Goal: Task Accomplishment & Management: Manage account settings

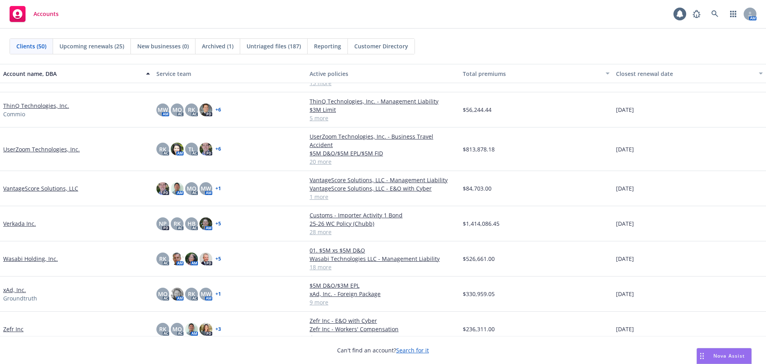
scroll to position [1372, 0]
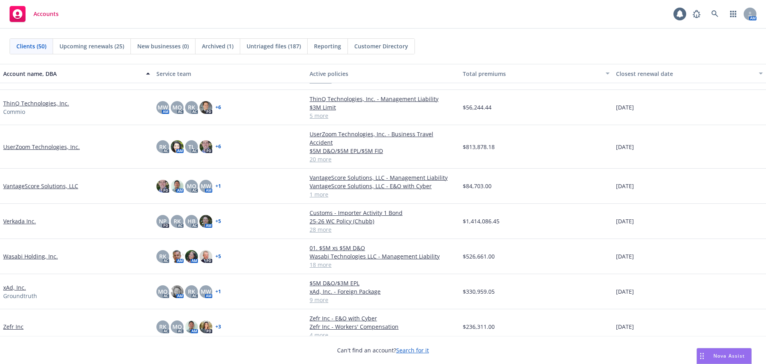
click at [30, 217] on link "Verkada Inc." at bounding box center [19, 221] width 33 height 8
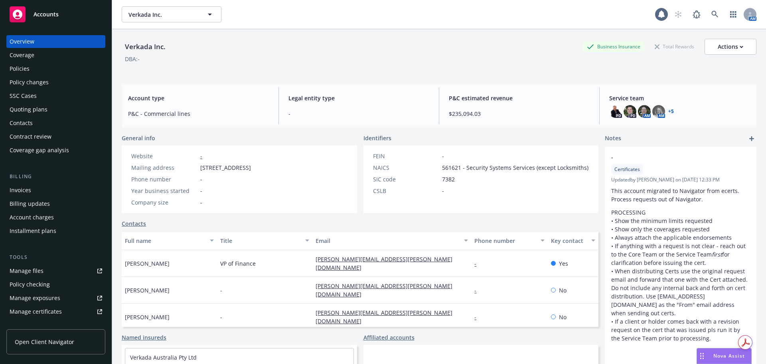
click at [43, 71] on div "Policies" at bounding box center [56, 68] width 93 height 13
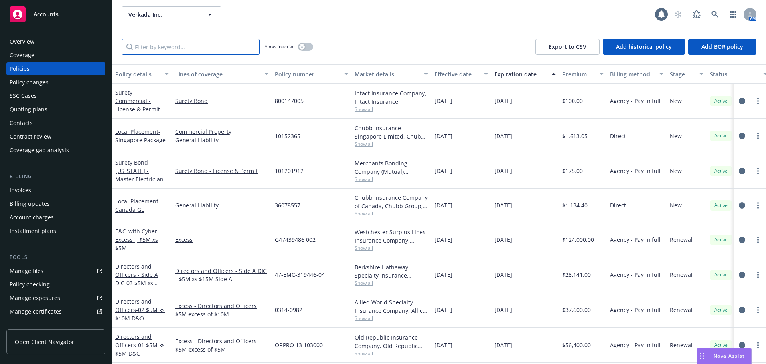
click at [228, 52] on input "Filter by keyword..." at bounding box center [191, 47] width 138 height 16
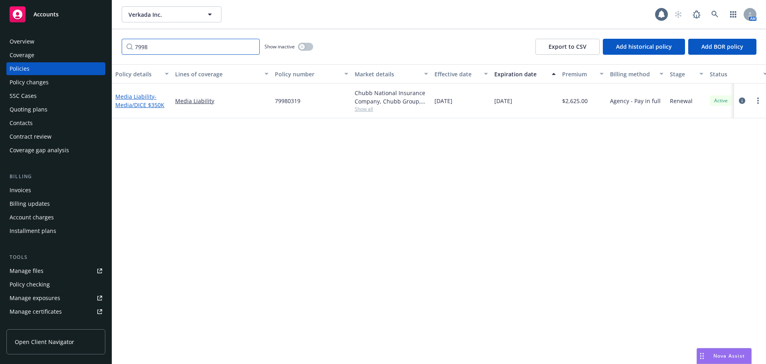
type input "7998"
click at [142, 104] on span "- Media/DICE $350K" at bounding box center [139, 101] width 49 height 16
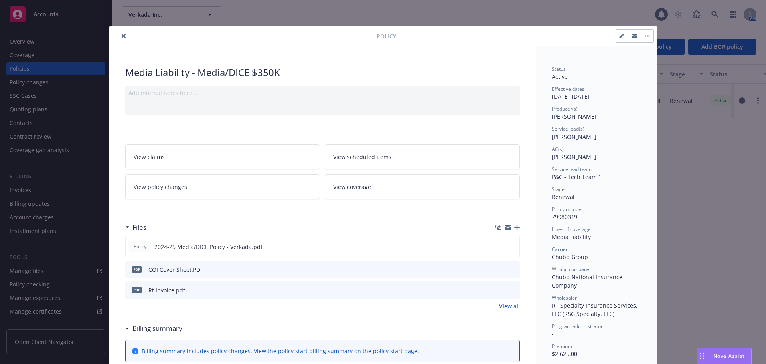
click at [516, 228] on icon "button" at bounding box center [517, 227] width 6 height 6
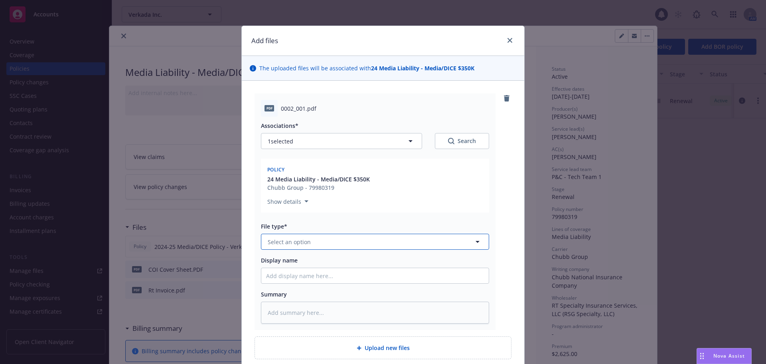
click at [341, 243] on button "Select an option" at bounding box center [375, 241] width 228 height 16
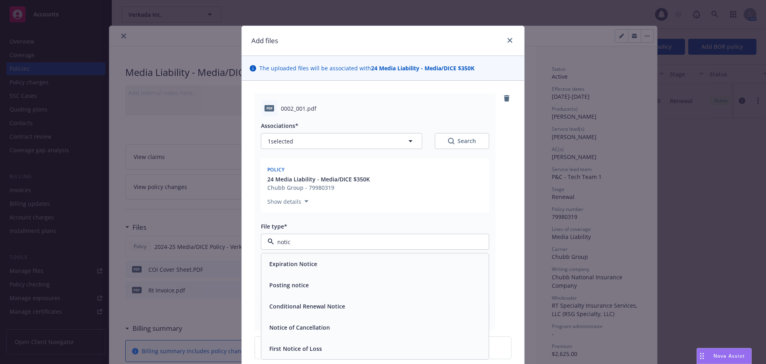
type input "notice"
click at [339, 301] on div "Conditional Renewal Notice" at bounding box center [306, 306] width 81 height 12
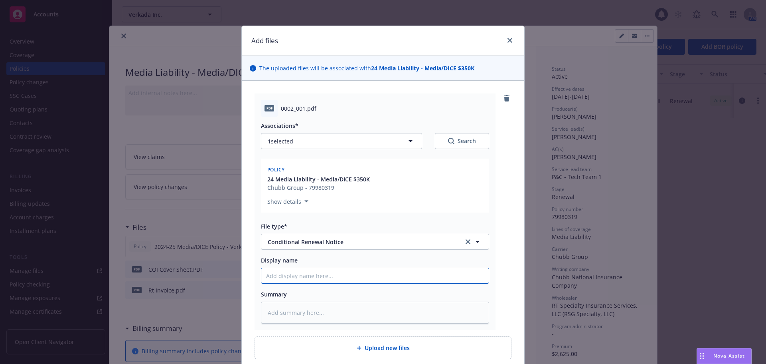
click at [342, 276] on input "Display name" at bounding box center [374, 275] width 227 height 15
type textarea "x"
type input "N"
type textarea "x"
type input "NO"
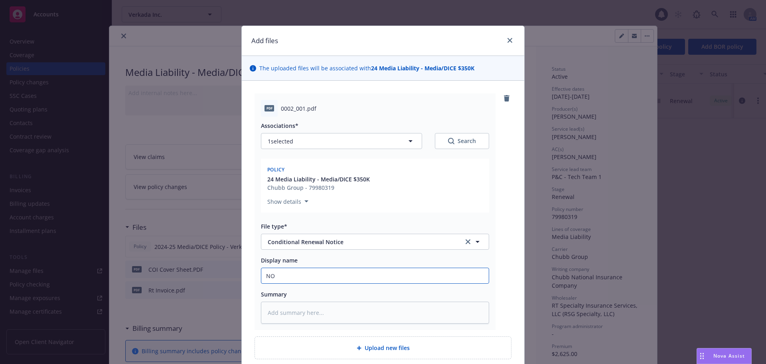
type textarea "x"
type input "NOC"
type textarea "x"
type input "NOCR"
click at [504, 283] on div "pdf 0002_001.pdf Associations* 1 selected Search Policy 24 Media Liability - Me…" at bounding box center [383, 211] width 257 height 236
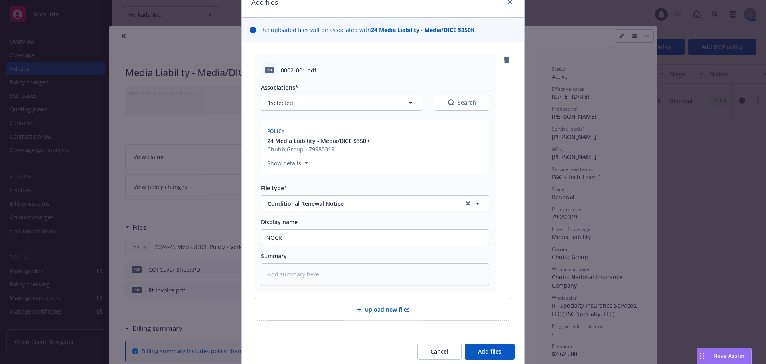
scroll to position [69, 0]
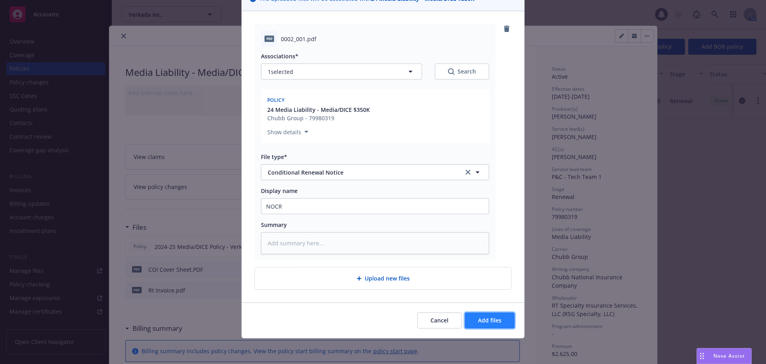
click at [483, 323] on span "Add files" at bounding box center [490, 320] width 24 height 8
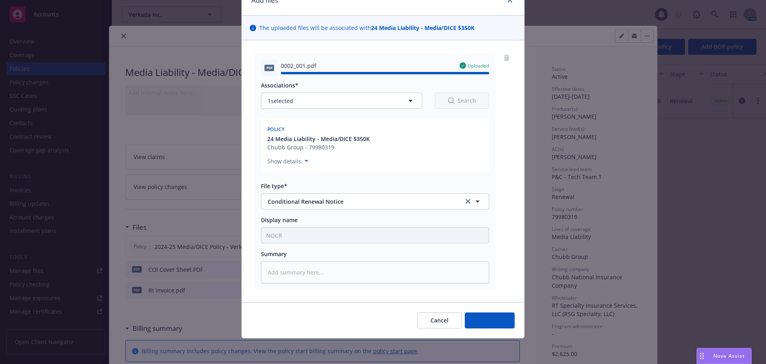
type textarea "x"
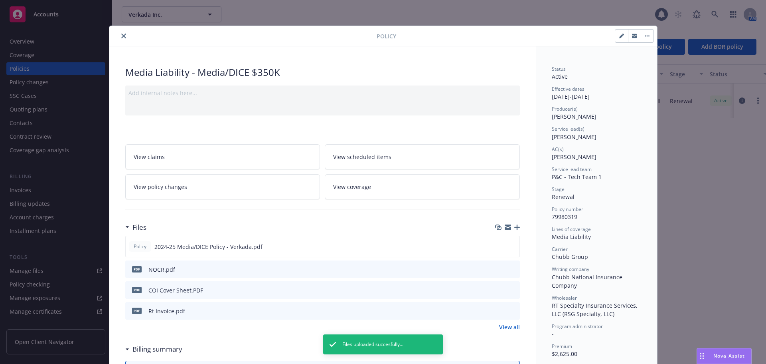
click at [124, 38] on button "close" at bounding box center [124, 36] width 10 height 10
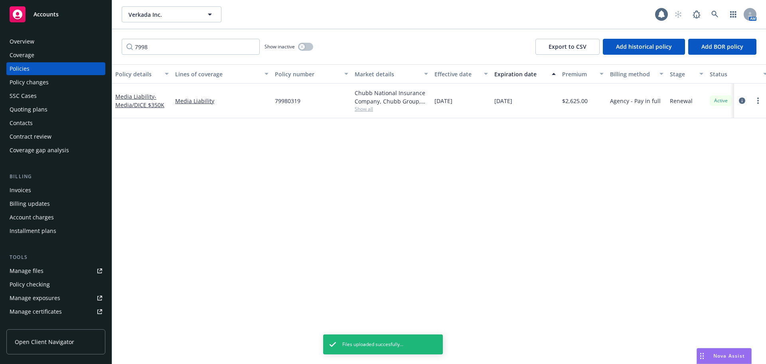
click at [64, 110] on div "Quoting plans" at bounding box center [56, 109] width 93 height 13
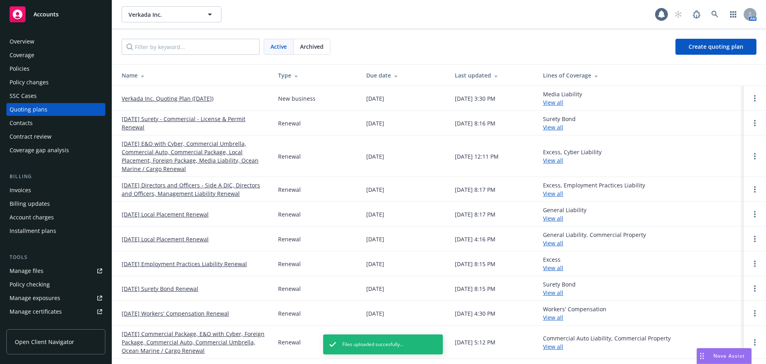
click at [174, 154] on link "12/01/25 E&O with Cyber, Commercial Umbrella, Commercial Auto, Commercial Packa…" at bounding box center [194, 156] width 144 height 34
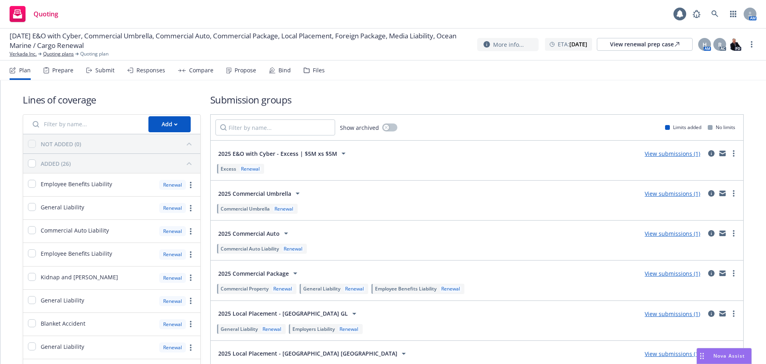
click at [104, 72] on div "Submit" at bounding box center [104, 70] width 19 height 6
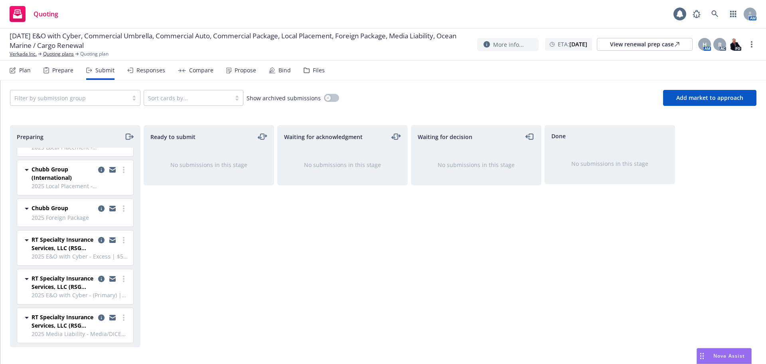
scroll to position [272, 0]
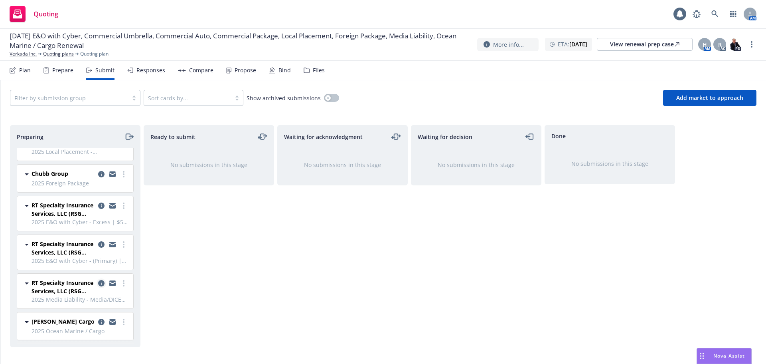
click at [98, 283] on icon "copy logging email" at bounding box center [101, 283] width 6 height 6
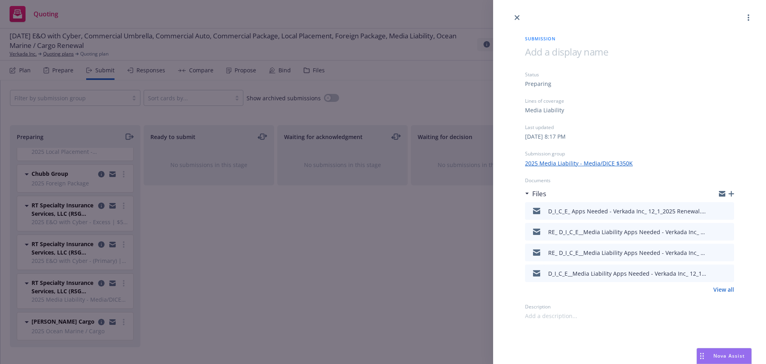
click at [732, 194] on icon "button" at bounding box center [732, 194] width 6 height 6
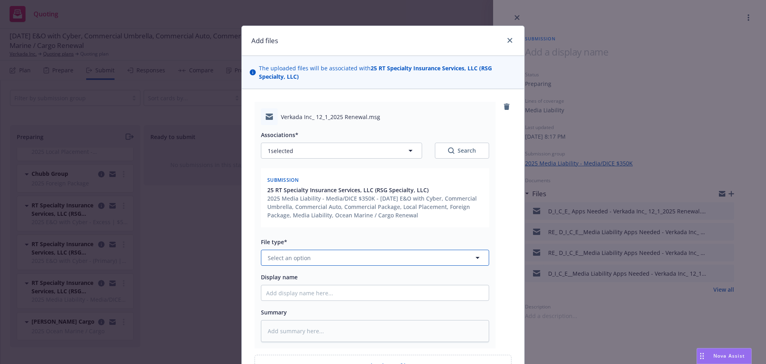
click at [302, 257] on span "Select an option" at bounding box center [289, 257] width 43 height 8
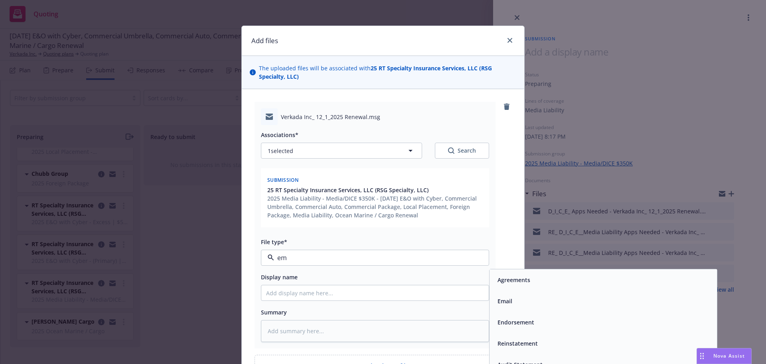
type input "ema"
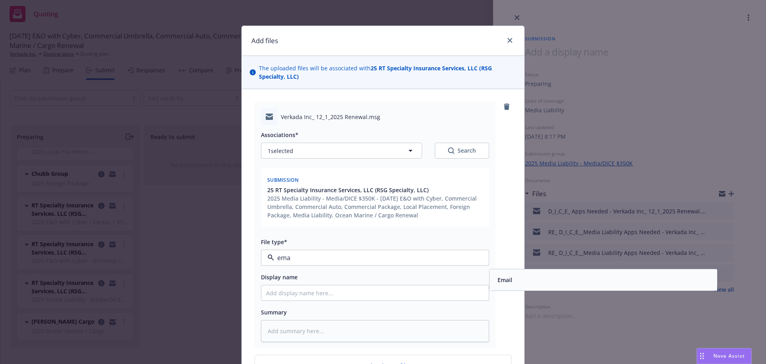
click at [510, 282] on div "Email" at bounding box center [504, 280] width 20 height 12
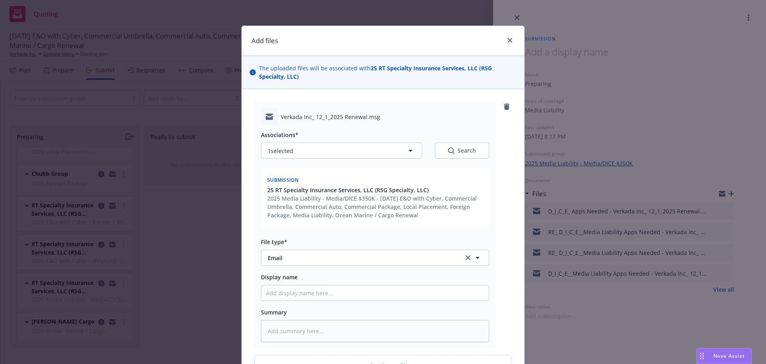
scroll to position [88, 0]
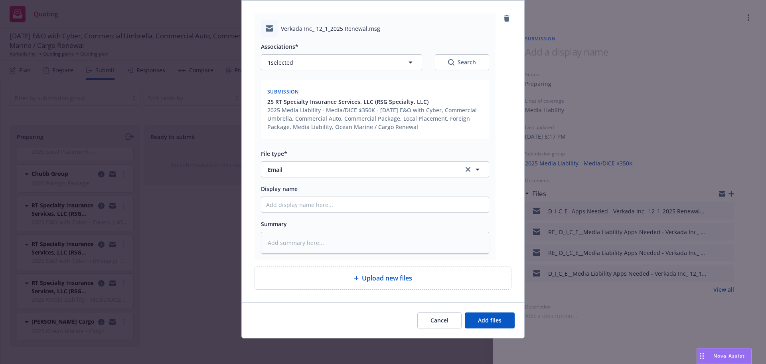
type textarea "x"
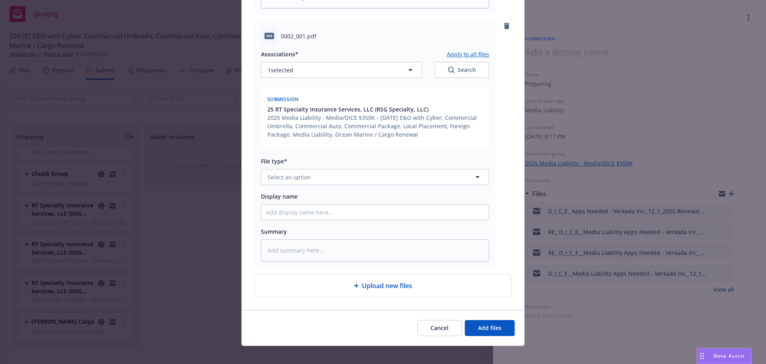
scroll to position [341, 0]
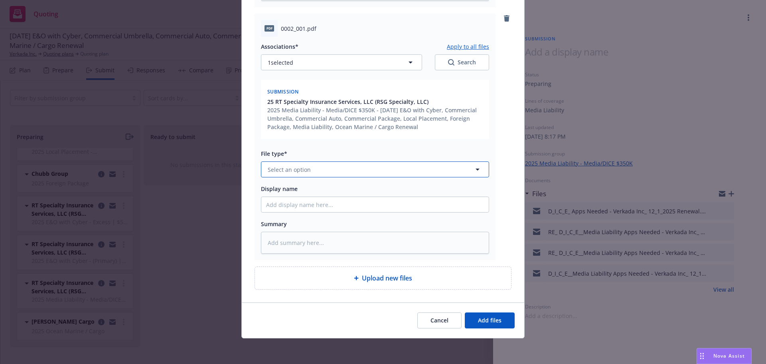
click at [338, 170] on button "Select an option" at bounding box center [375, 169] width 228 height 16
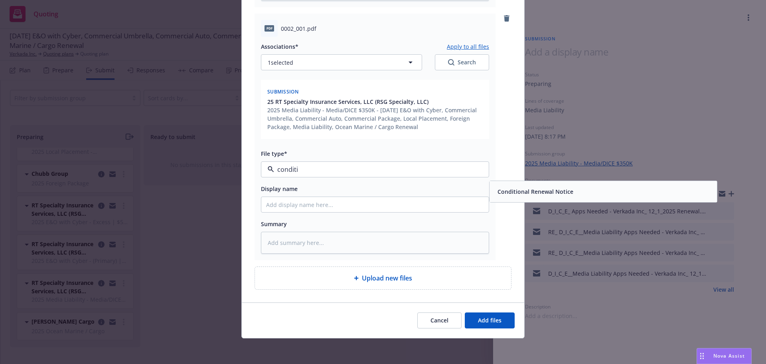
type input "conditio"
click at [542, 197] on div "Conditional Renewal Notice" at bounding box center [534, 192] width 81 height 12
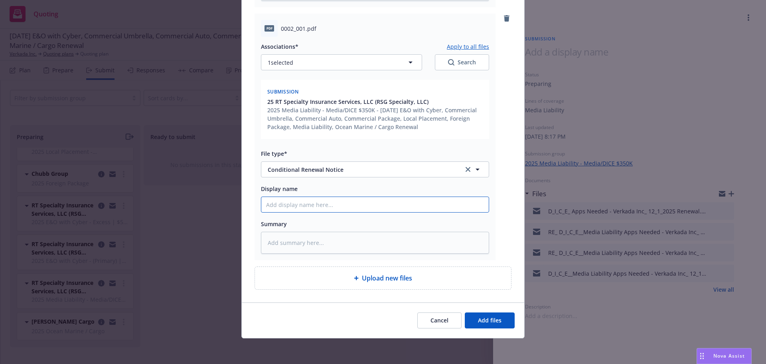
click at [457, 202] on input "Display name" at bounding box center [374, 204] width 227 height 15
type textarea "x"
type input "NO"
type textarea "x"
type input "NOI"
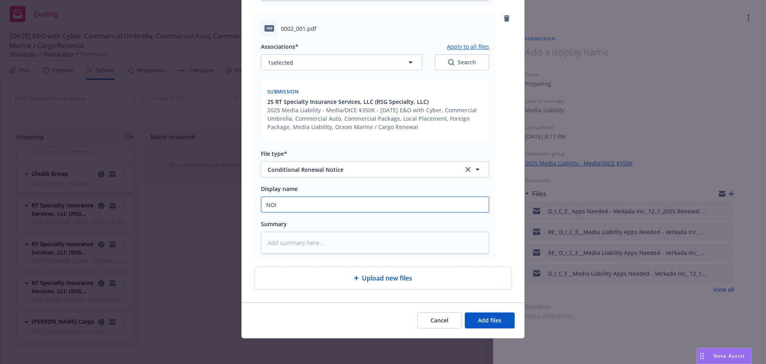
type textarea "x"
type input "NOIC"
type textarea "x"
type input "NOI"
type textarea "x"
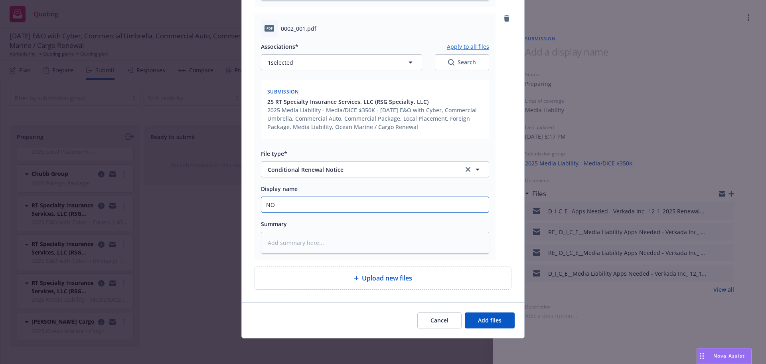
type input "NOCR"
click at [467, 316] on button "Add files" at bounding box center [490, 320] width 50 height 16
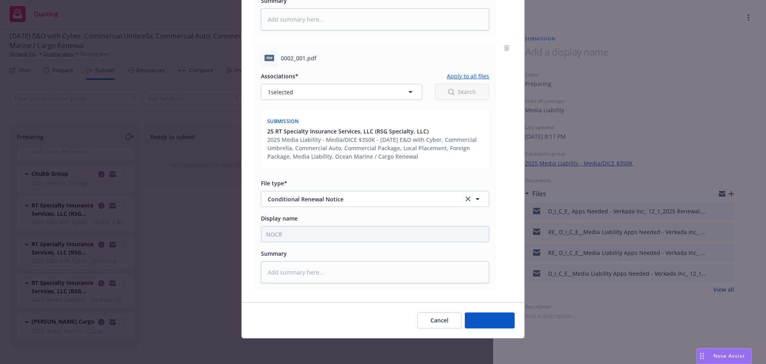
scroll to position [311, 0]
type textarea "x"
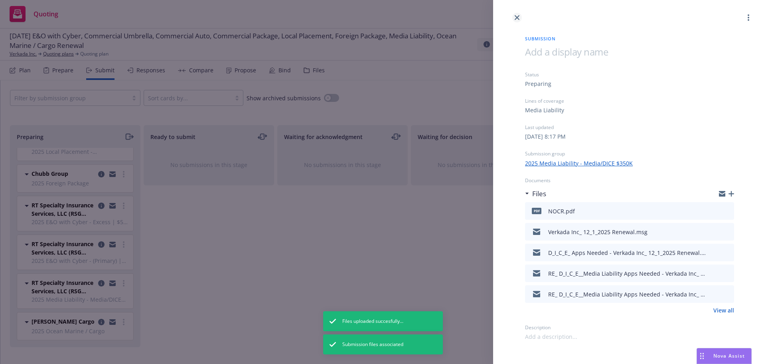
click at [516, 17] on icon "close" at bounding box center [517, 17] width 5 height 5
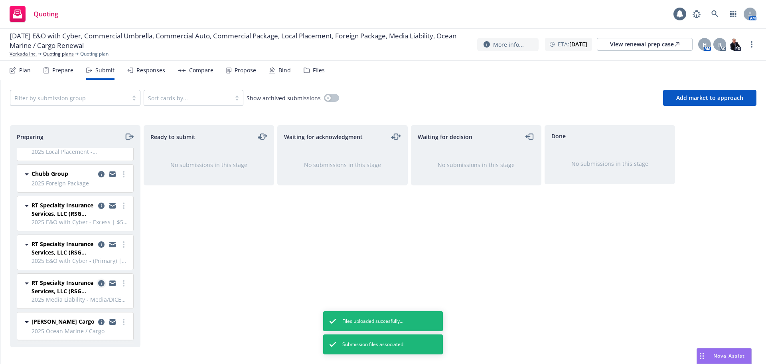
click at [98, 282] on icon "copy logging email" at bounding box center [101, 283] width 6 height 6
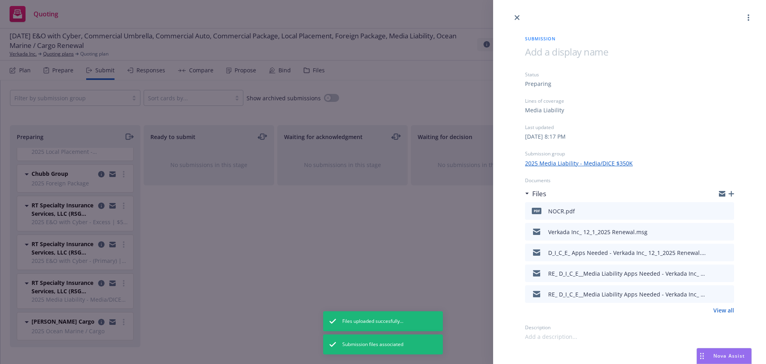
click at [221, 268] on div "Submission Status Preparing Lines of coverage Media Liability Last updated Thur…" at bounding box center [383, 182] width 766 height 364
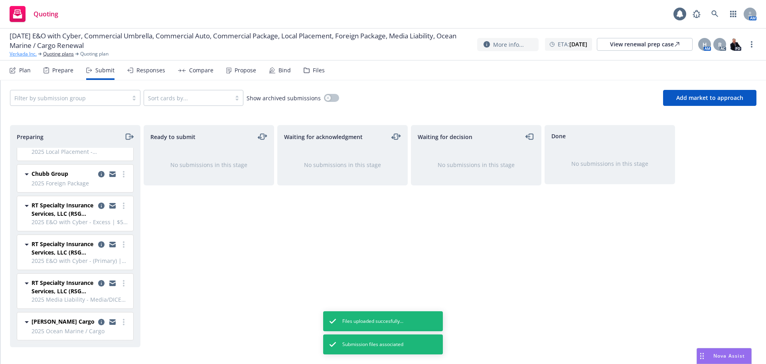
click at [25, 54] on link "Verkada Inc." at bounding box center [23, 53] width 27 height 7
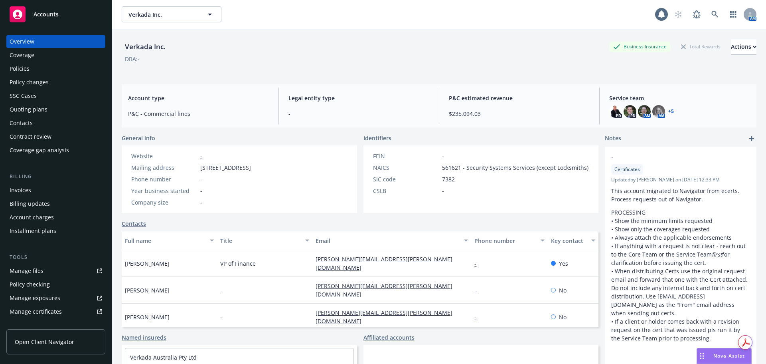
click at [41, 17] on span "Accounts" at bounding box center [46, 14] width 25 height 6
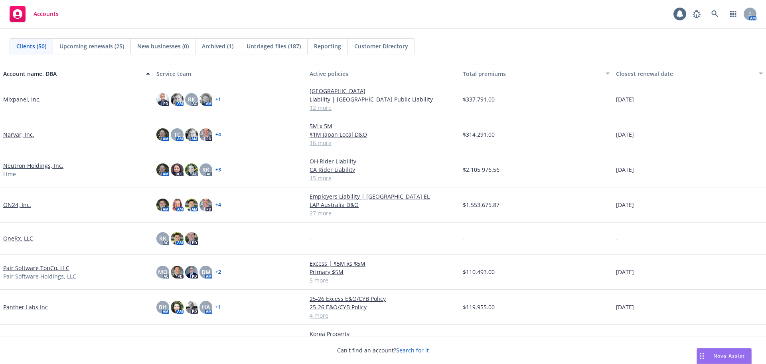
scroll to position [918, 0]
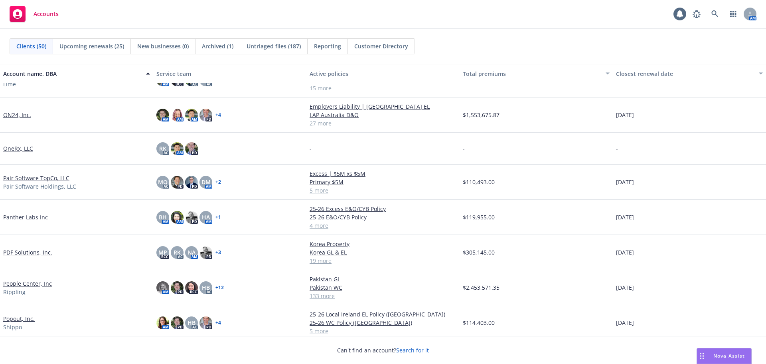
click at [62, 178] on link "Pair Software TopCo, LLC" at bounding box center [36, 178] width 66 height 8
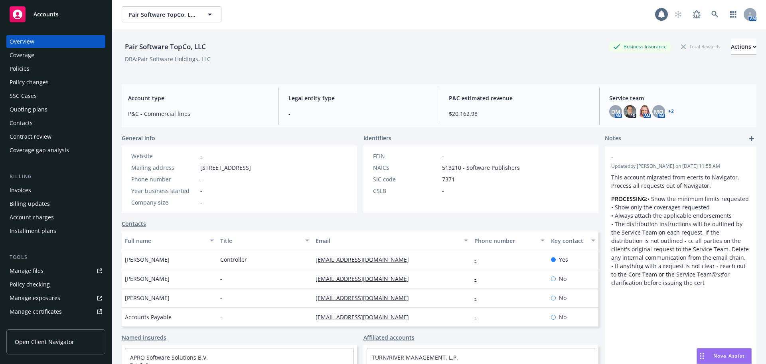
click at [47, 62] on div "Policies" at bounding box center [56, 68] width 93 height 13
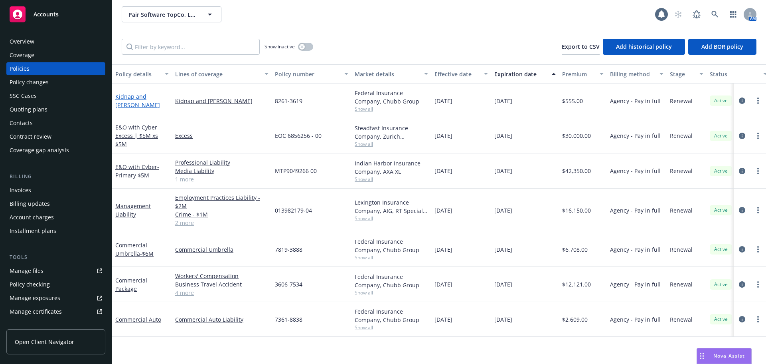
click at [160, 101] on link "Kidnap and [PERSON_NAME]" at bounding box center [137, 101] width 45 height 16
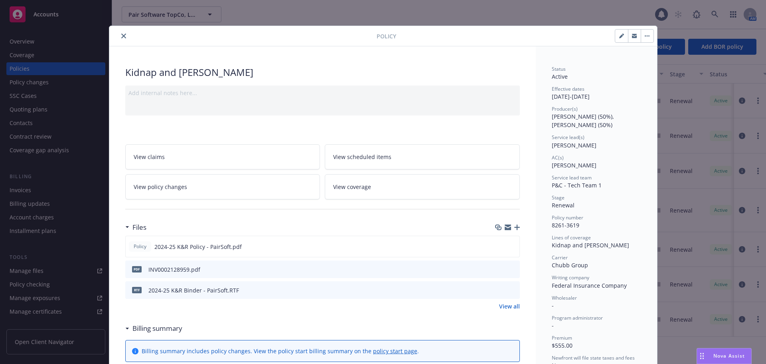
click at [645, 35] on icon "button" at bounding box center [647, 36] width 5 height 2
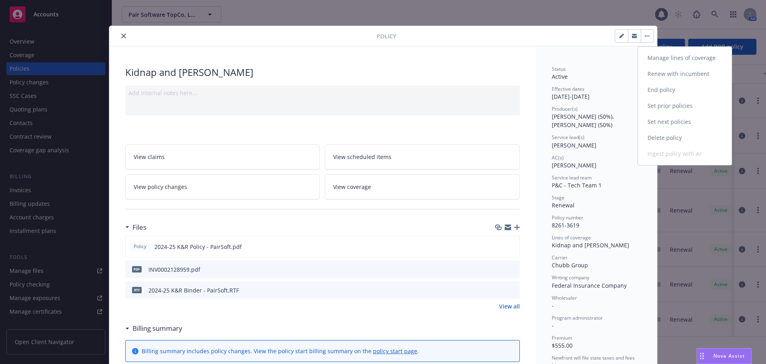
click at [670, 72] on link "Renew with incumbent" at bounding box center [685, 74] width 94 height 16
select select "12"
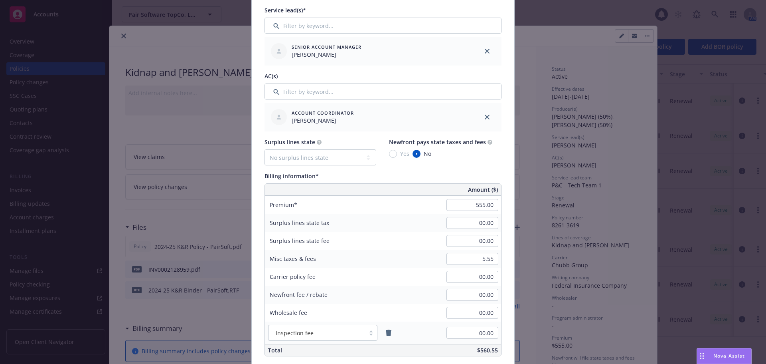
scroll to position [399, 0]
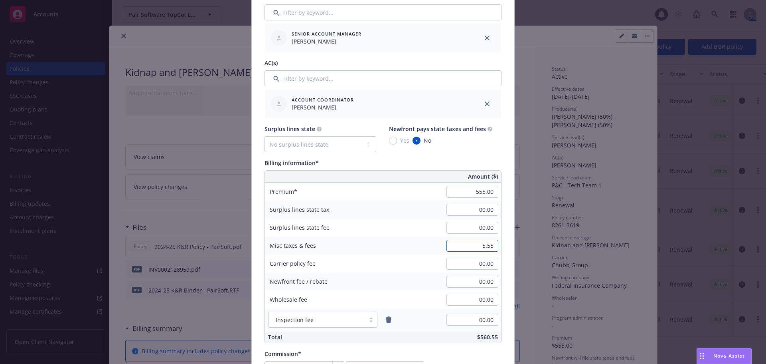
click at [457, 239] on input "5.55" at bounding box center [473, 245] width 52 height 12
type input "00.00"
click at [509, 239] on div "Policy number* 8261-3619 Policy number not available at this time Policy displa…" at bounding box center [383, 203] width 263 height 1093
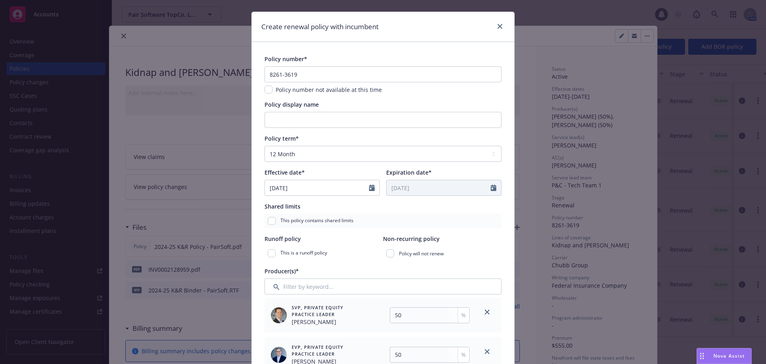
scroll to position [0, 0]
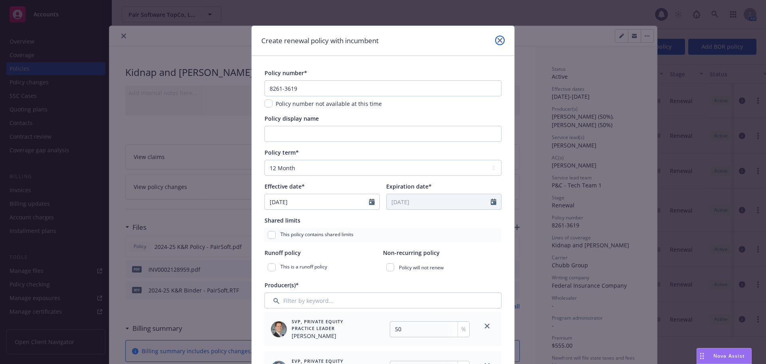
click at [499, 38] on icon "close" at bounding box center [500, 40] width 5 height 5
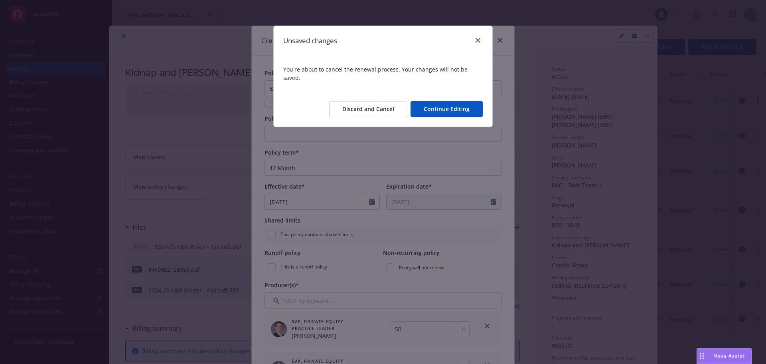
click at [389, 101] on button "Discard and Cancel" at bounding box center [368, 109] width 78 height 16
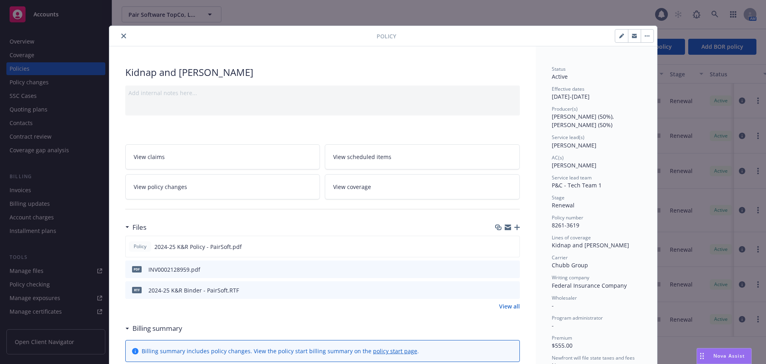
click at [646, 39] on button "button" at bounding box center [647, 36] width 13 height 13
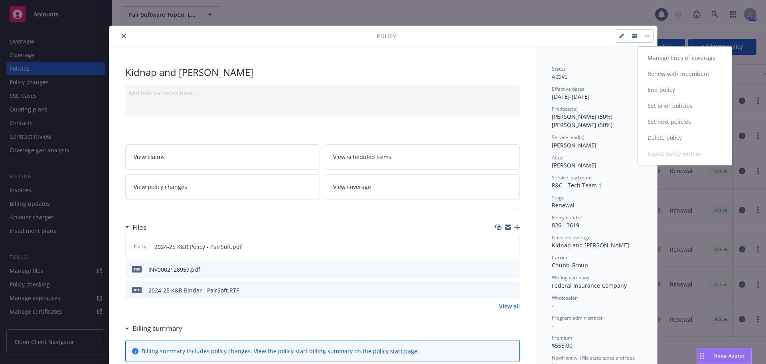
click at [686, 76] on link "Renew with incumbent" at bounding box center [685, 74] width 94 height 16
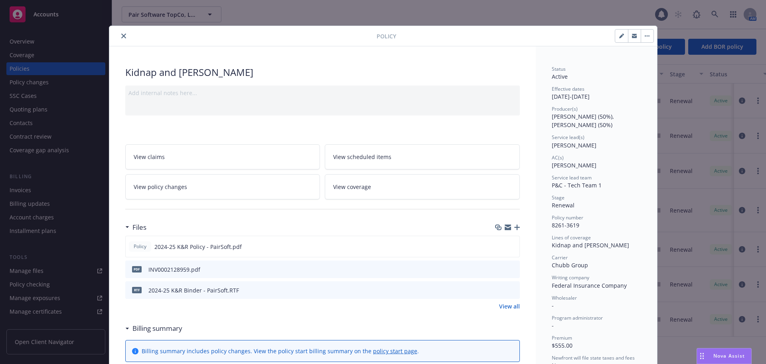
select select "12"
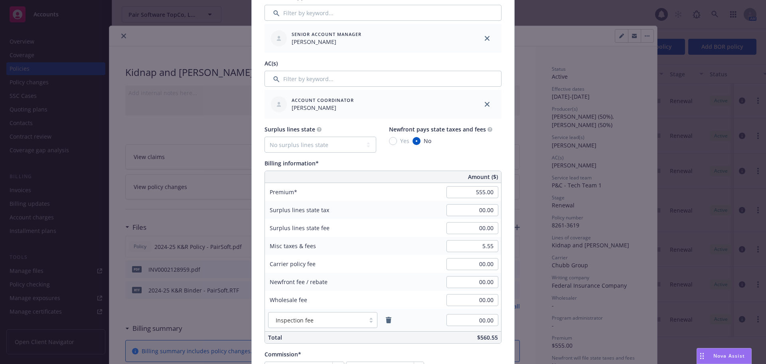
scroll to position [399, 0]
click at [453, 247] on input "5.55" at bounding box center [473, 245] width 52 height 12
type input "00.00"
click at [420, 250] on div "Misc taxes & fees 00.00" at bounding box center [383, 245] width 236 height 18
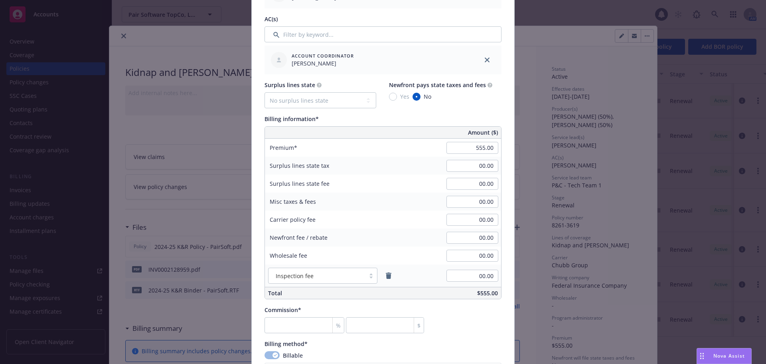
scroll to position [479, 0]
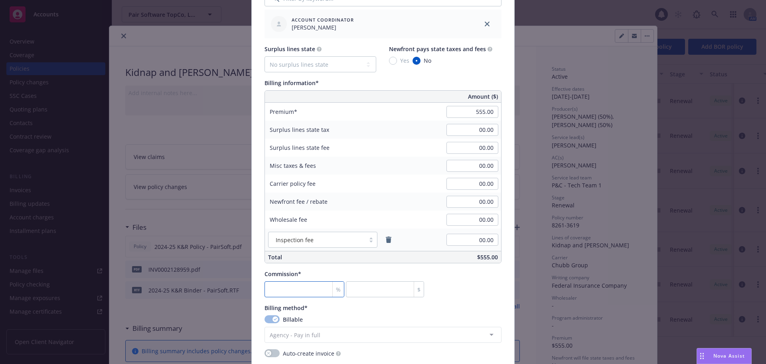
click at [299, 290] on input "number" at bounding box center [305, 289] width 80 height 16
type input "1"
type input "5.55"
type input "15"
type input "83.25"
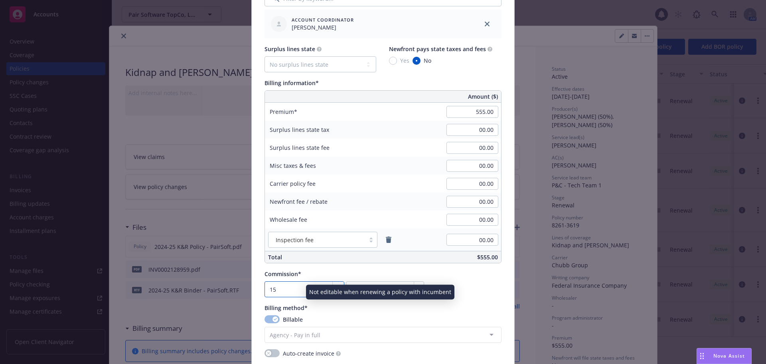
type input "15"
click at [465, 306] on div "Billing method*" at bounding box center [383, 307] width 237 height 8
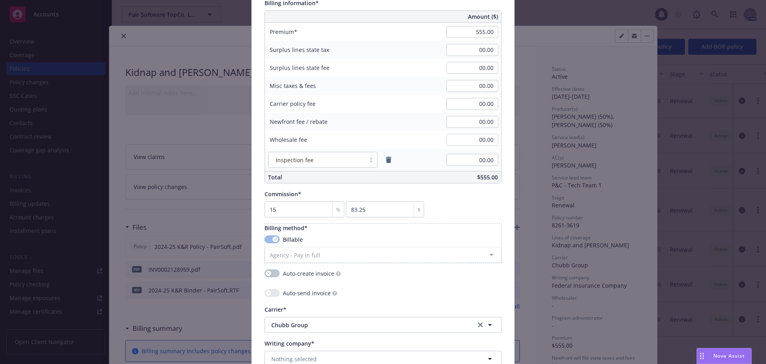
scroll to position [599, 0]
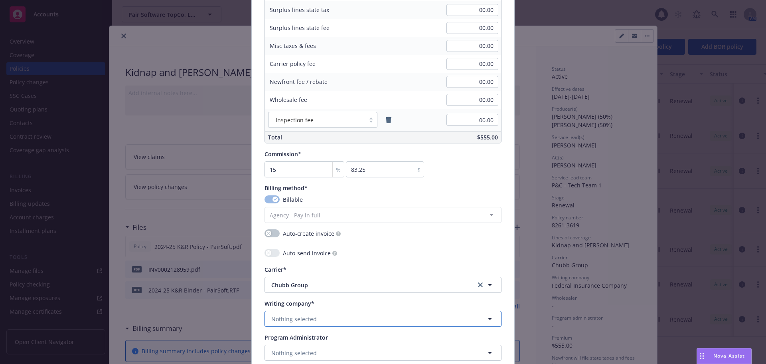
click at [360, 325] on button "Nothing selected" at bounding box center [383, 318] width 237 height 16
type input "fed"
click at [321, 287] on strong "Federal Insurance Company" at bounding box center [311, 288] width 76 height 8
click at [259, 284] on div "Policy number* 8261-3619 Policy number not available at this time Policy displa…" at bounding box center [383, 3] width 263 height 1093
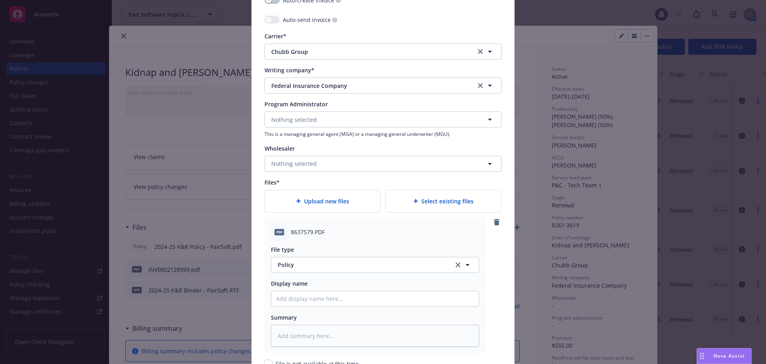
scroll to position [878, 0]
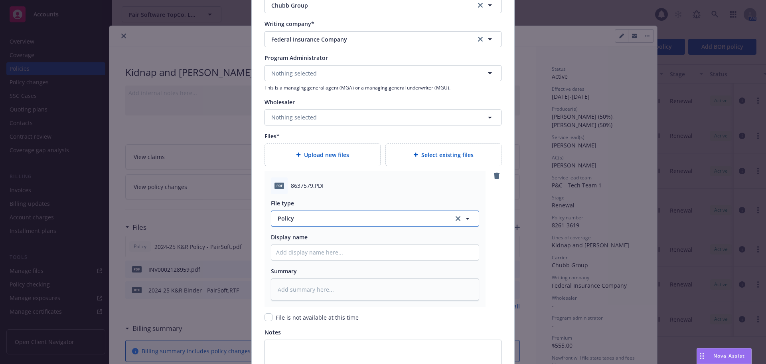
click at [403, 216] on span "Policy" at bounding box center [361, 218] width 167 height 8
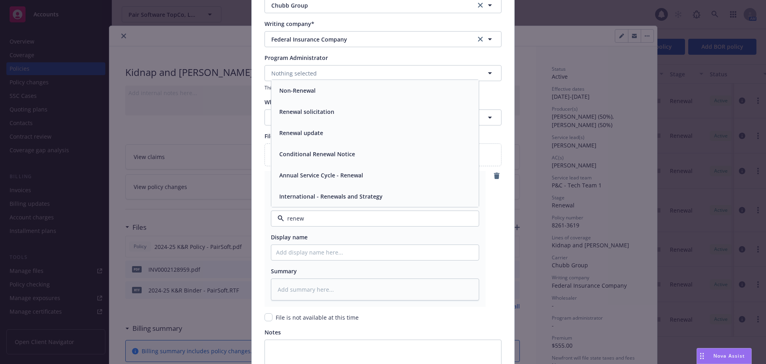
type input "renewa"
click at [354, 160] on div "Conditional Renewal Notice" at bounding box center [375, 153] width 208 height 21
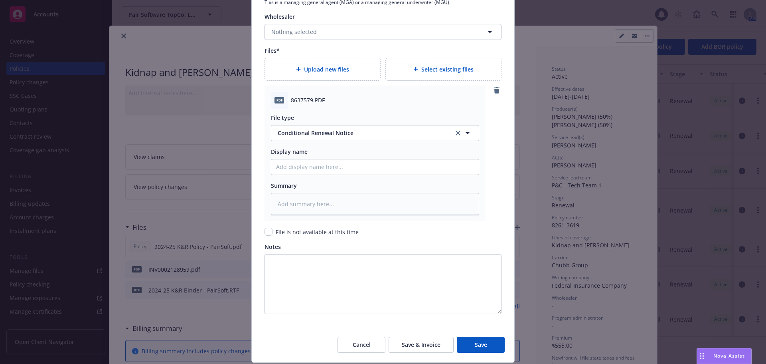
scroll to position [988, 0]
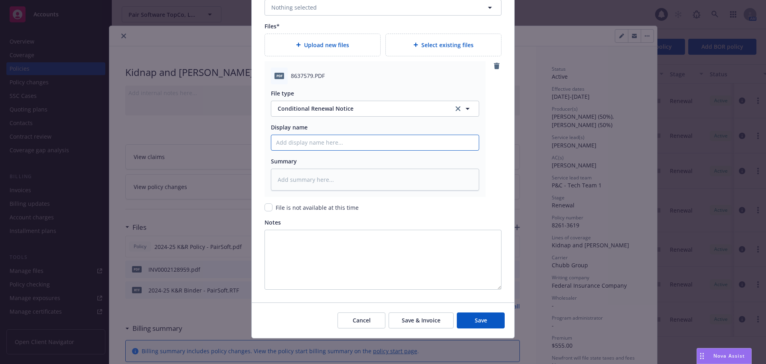
click at [360, 142] on input "Policy display name" at bounding box center [375, 142] width 208 height 15
type textarea "x"
type input "B"
type textarea "x"
type input "Br"
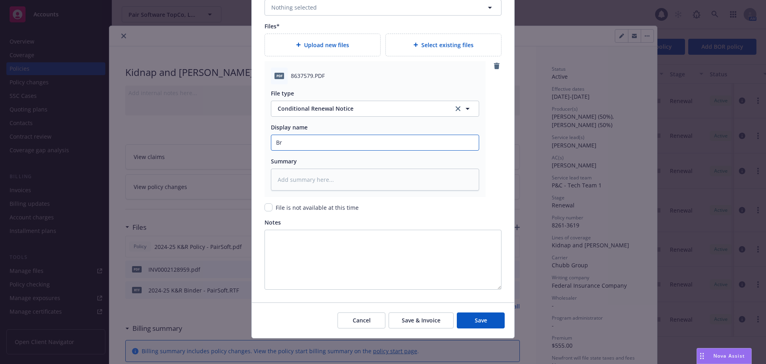
type textarea "x"
type input "Bro"
type textarea "x"
type input "Brok"
type textarea "x"
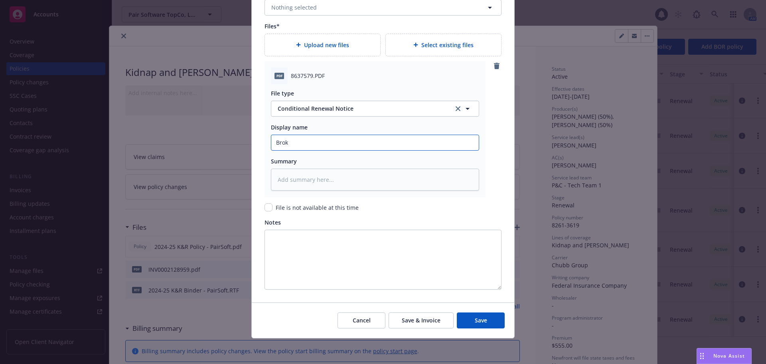
type input "Brokw"
type textarea "x"
type input "Brok"
type textarea "x"
type input "Broke"
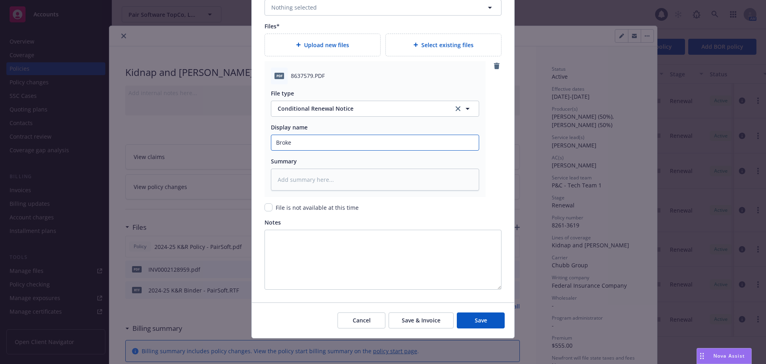
type textarea "x"
type input "Broker"
type textarea "x"
type input "Broker"
type textarea "x"
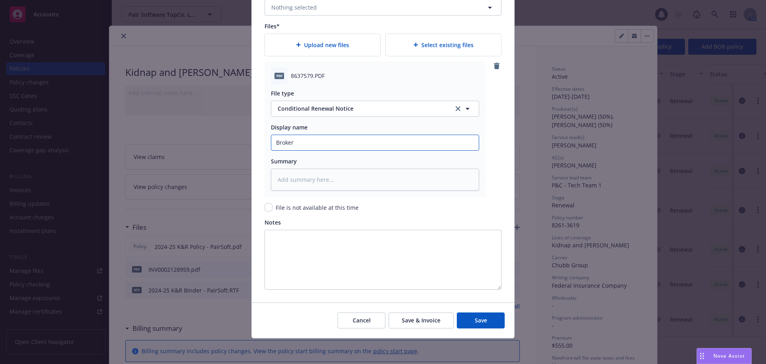
type input "Broker R"
type textarea "x"
type input "Broker Re"
type textarea "x"
type input "Broker Ren"
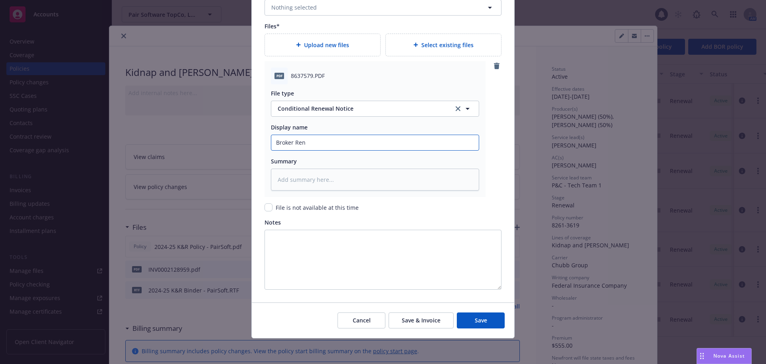
type textarea "x"
type input "Broker [PERSON_NAME]"
type textarea "x"
type input "Broker Renew"
type textarea "x"
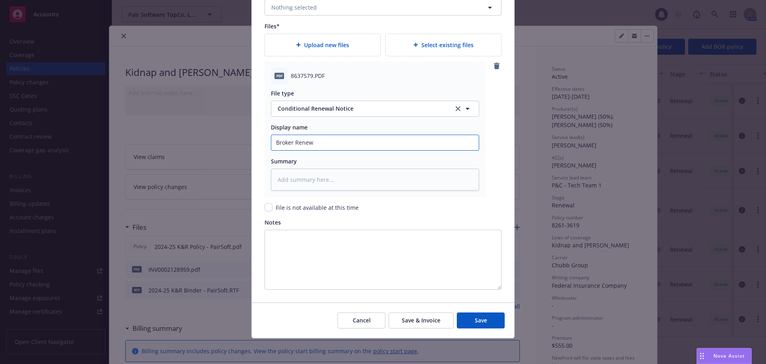
type input "Broker Renewa"
type textarea "x"
type input "Broker Renewal"
type textarea "x"
type input "Broker Renewal"
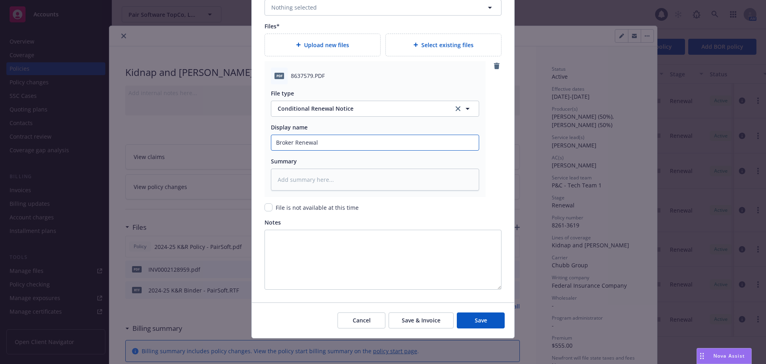
type textarea "x"
type input "Broker Renewal L"
type textarea "x"
type input "Broker [PERSON_NAME]"
type textarea "x"
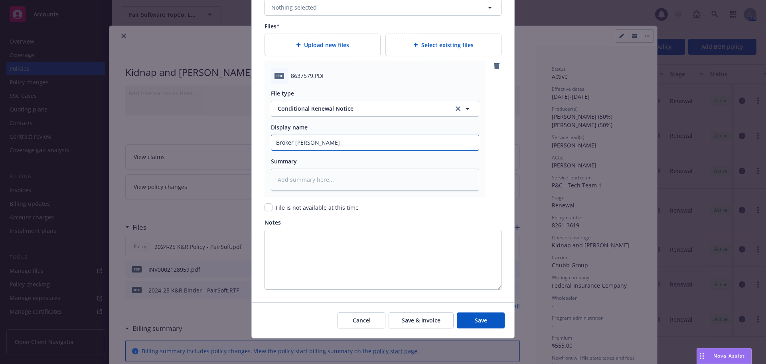
type input "Broker [PERSON_NAME]"
type textarea "x"
type input "Broker [PERSON_NAME]"
type textarea "x"
type input "Broker [PERSON_NAME]"
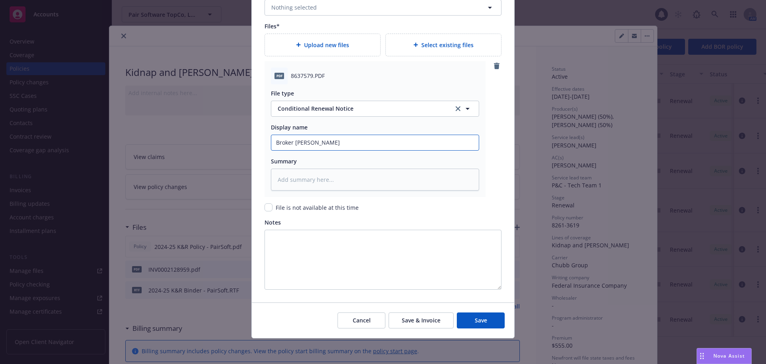
type textarea "x"
type input "Broker [PERSON_NAME]"
type textarea "x"
type input "Broker Renewal Lis"
type textarea "x"
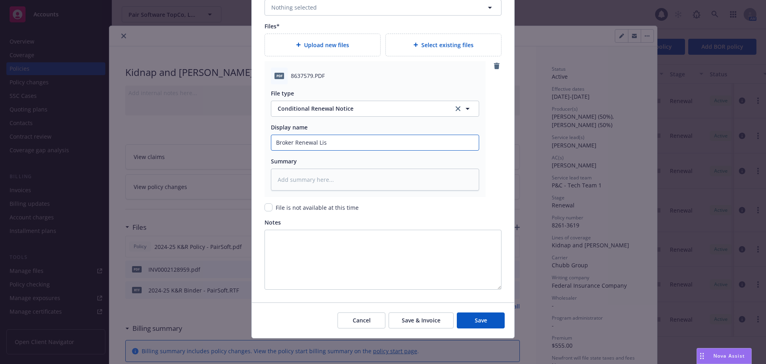
type input "Broker Renewal List"
type textarea "x"
type input "Broker Renewal List"
type textarea "x"
type input "Broker Renewal List CO"
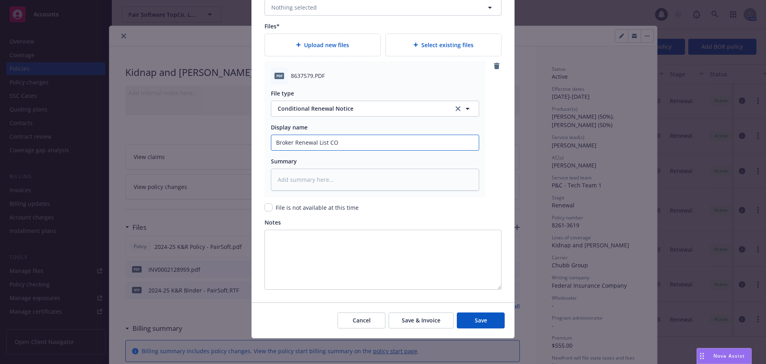
type textarea "x"
type input "Broker Renewal List COn"
type textarea "x"
type input "Broker Renewal List COnf"
type textarea "x"
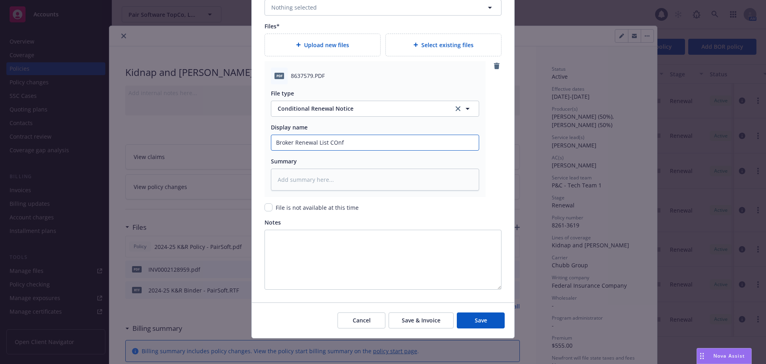
type input "Broker Renewal List COn"
type textarea "x"
type input "Broker Renewal List CO"
type textarea "x"
type input "Broker Renewal List C"
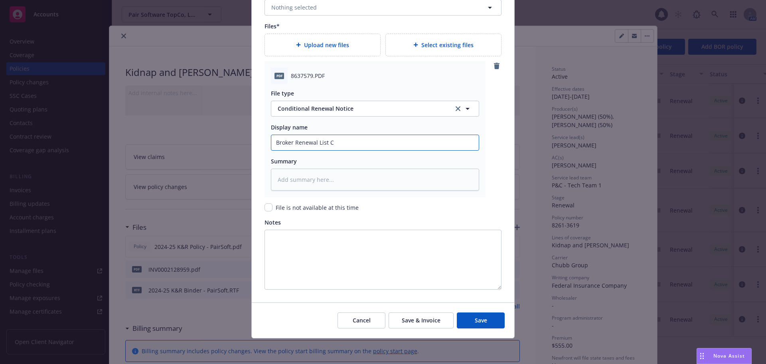
type textarea "x"
type input "Broker Renewal List Co"
type textarea "x"
type input "Broker Renewal List Con"
type textarea "x"
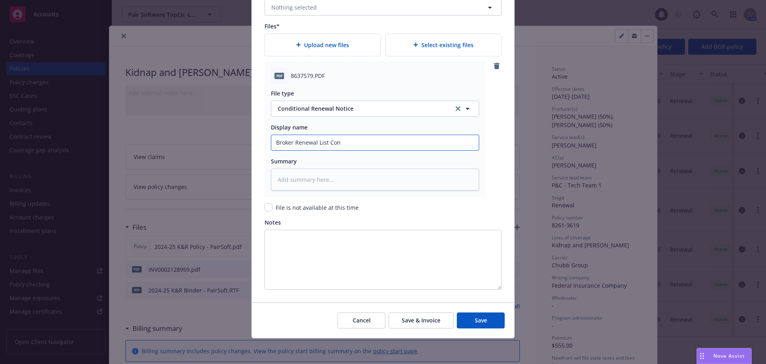
type input "Broker Renewal List Conf"
type textarea "x"
type input "Broker Renewal List Confi"
type textarea "x"
type input "Broker Renewal List Confir"
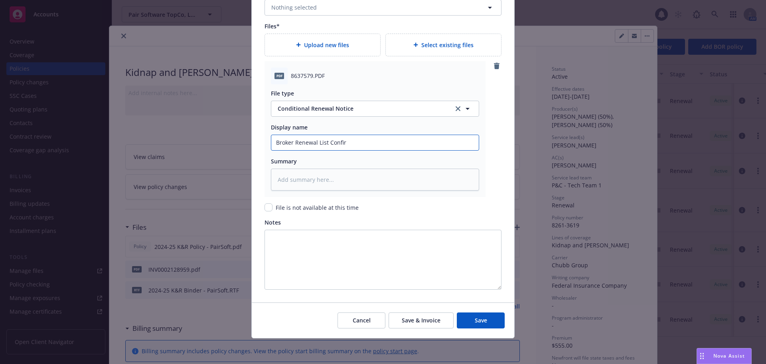
type textarea "x"
type input "Broker Renewal List Confirma"
type textarea "x"
type input "Broker Renewal List Confirmat"
type textarea "x"
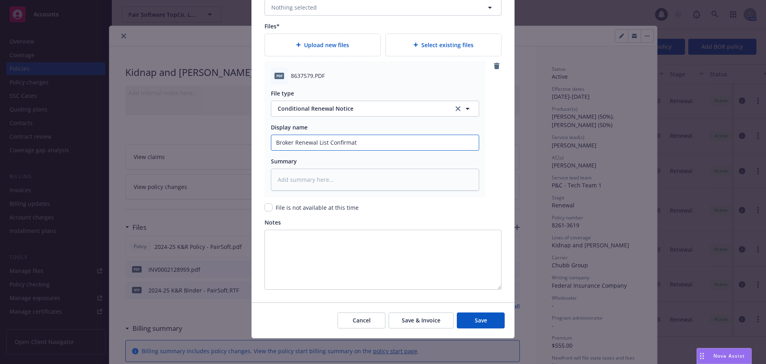
type input "Broker Renewal List Confirmati"
type textarea "x"
type input "Broker Renewal List Confirmatio"
type textarea "x"
type input "Broker Renewal List Confirmation"
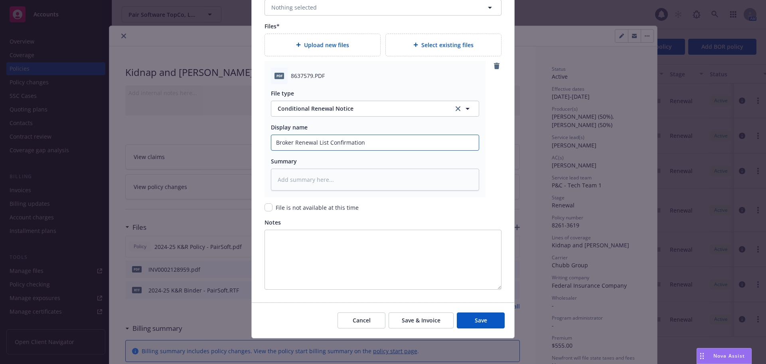
type textarea "x"
type input "Broker Renewal List Confirmation"
type textarea "x"
type input "Broker Renewal List Confirmation -"
type textarea "x"
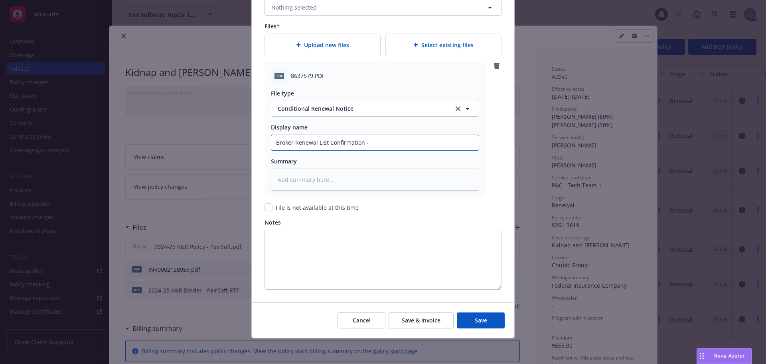
type input "Broker Renewal List Confirmation -"
type textarea "x"
type input "Broker Renewal List Confirmation - K"
type textarea "x"
type input "Broker Renewal List Confirmation - K&"
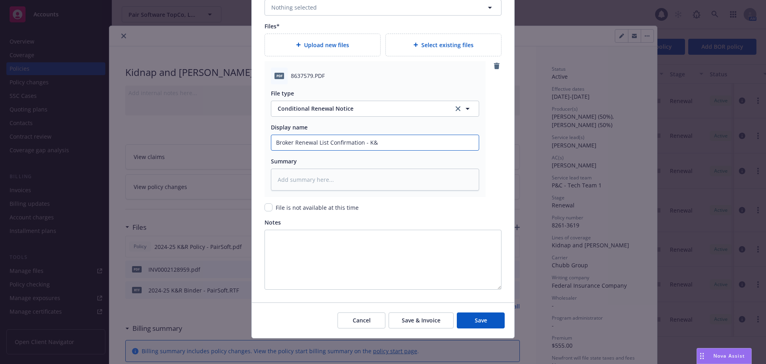
type textarea "x"
type input "Broker Renewal List Confirmation - K&R"
type textarea "x"
type input "Broker Renewal List Confirmation - K&R"
type textarea "x"
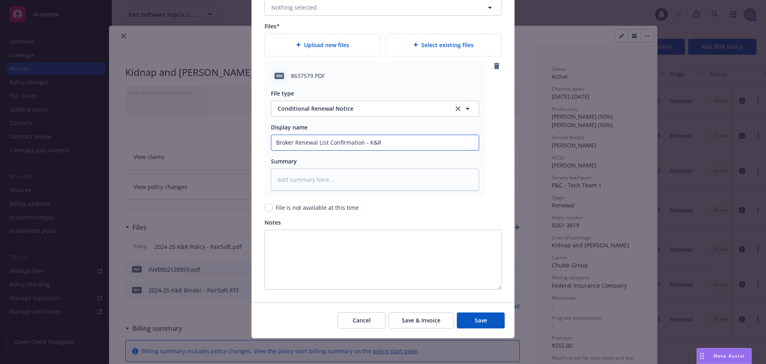
type input "Broker Renewal List Confirmation - K&R -"
type textarea "x"
type input "Broker Renewal List Confirmation - K&R -"
type textarea "x"
type input "Broker Renewal List Confirmation - K&R - P"
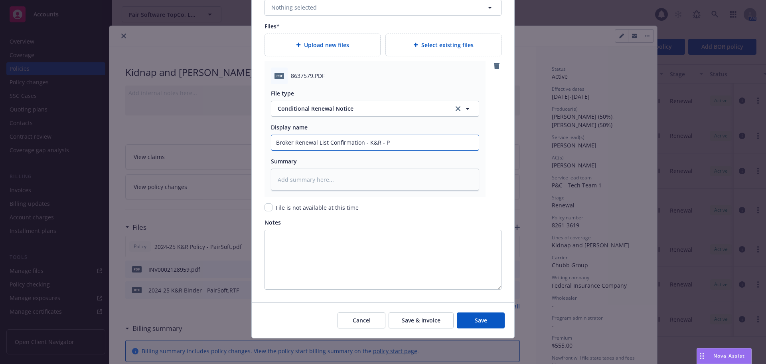
type textarea "x"
type input "Broker Renewal List Confirmation - K&R - Pa"
type textarea "x"
type input "Broker Renewal List Confirmation - K&R - Pai"
type textarea "x"
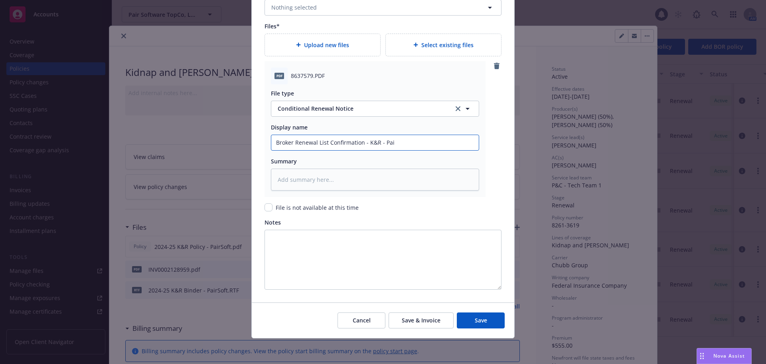
type input "Broker Renewal List Confirmation - K&R - Pair"
type textarea "x"
type input "Broker Renewal List Confirmation - K&R - PairS"
type textarea "x"
type input "Broker Renewal List Confirmation - K&R - PairSo"
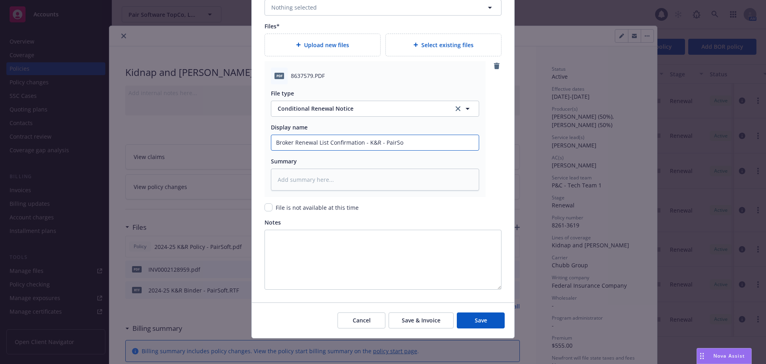
type textarea "x"
type input "Broker Renewal List Confirmation - K&R - PairSof"
type textarea "x"
type input "Broker Renewal List Confirmation - K&R - PairSoft"
click at [482, 323] on button "Save" at bounding box center [481, 320] width 48 height 16
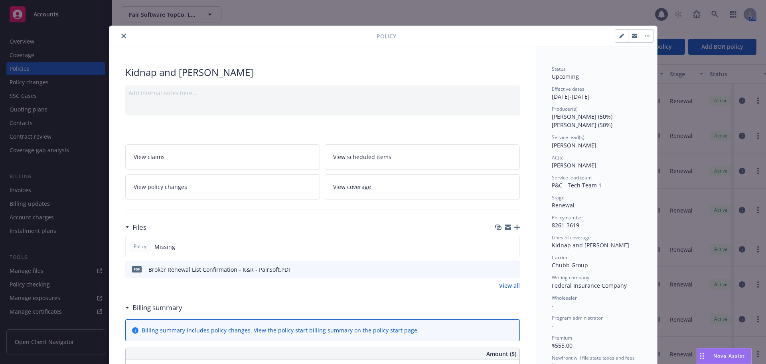
click at [514, 227] on icon "button" at bounding box center [517, 227] width 6 height 6
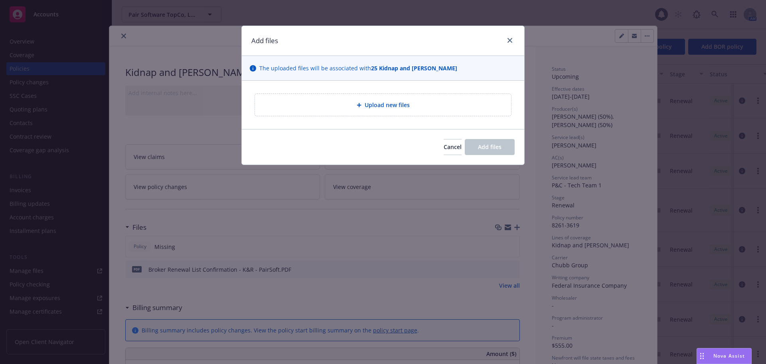
type textarea "x"
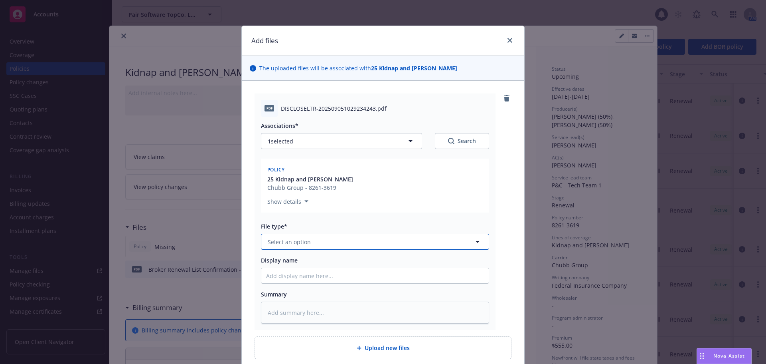
click at [301, 244] on span "Select an option" at bounding box center [289, 241] width 43 height 8
type input "other"
click at [321, 263] on div "Other" at bounding box center [375, 264] width 218 height 12
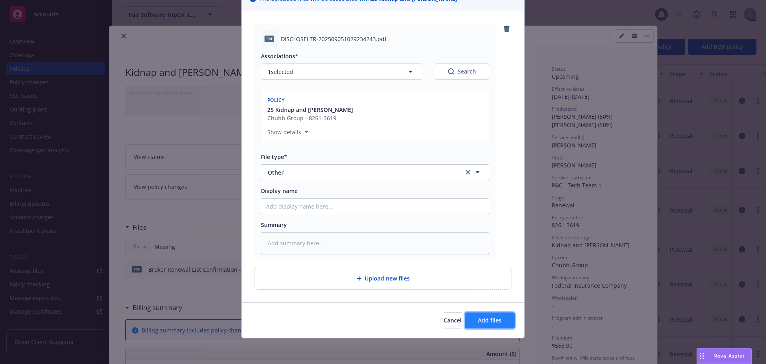
click at [483, 321] on span "Add files" at bounding box center [490, 320] width 24 height 8
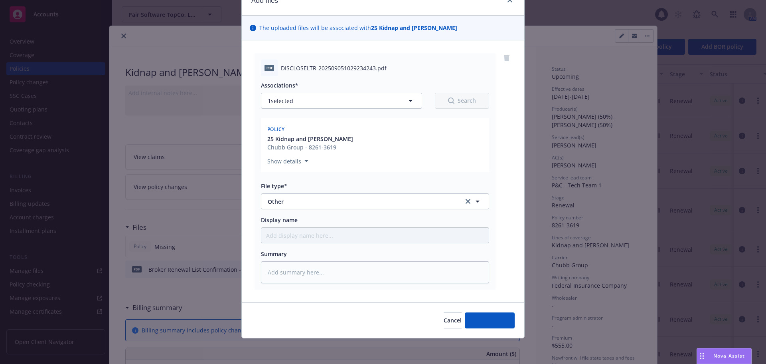
scroll to position [40, 0]
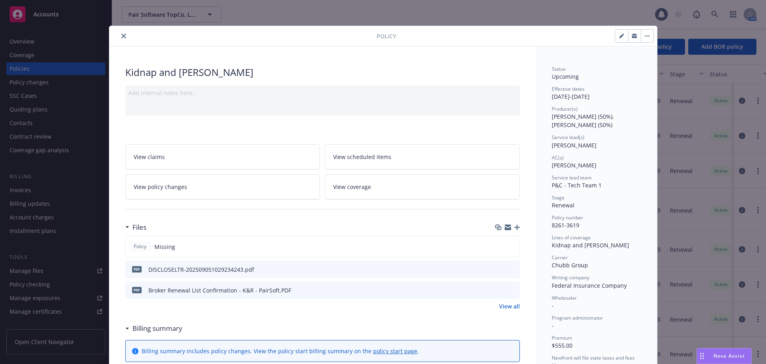
click at [514, 226] on icon "button" at bounding box center [517, 227] width 6 height 6
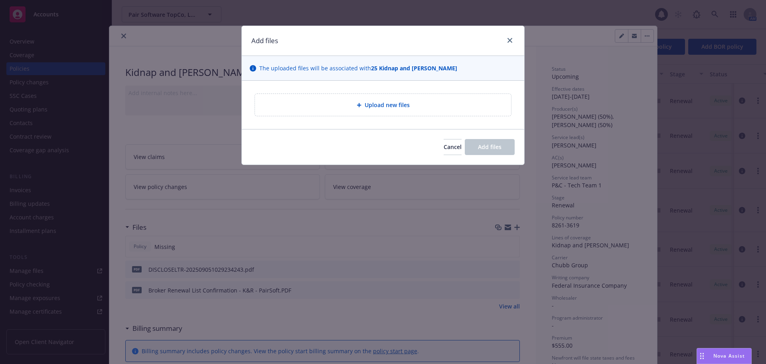
type textarea "x"
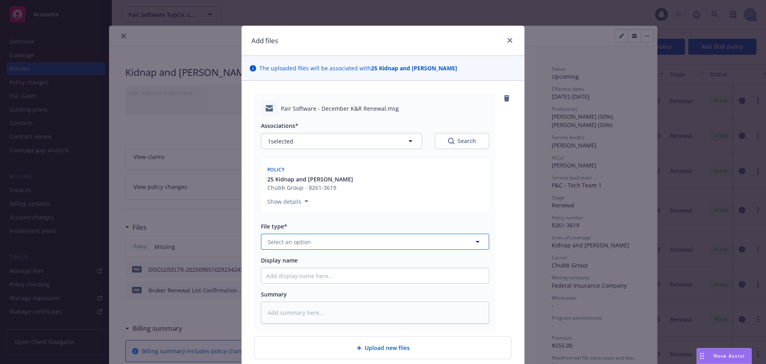
click at [345, 241] on button "Select an option" at bounding box center [375, 241] width 228 height 16
type input "ema"
click at [315, 267] on div "Email" at bounding box center [375, 264] width 218 height 12
click at [502, 200] on div "Pair Software - December K&R Renewal.msg Associations* 1 selected Search Policy…" at bounding box center [383, 211] width 257 height 236
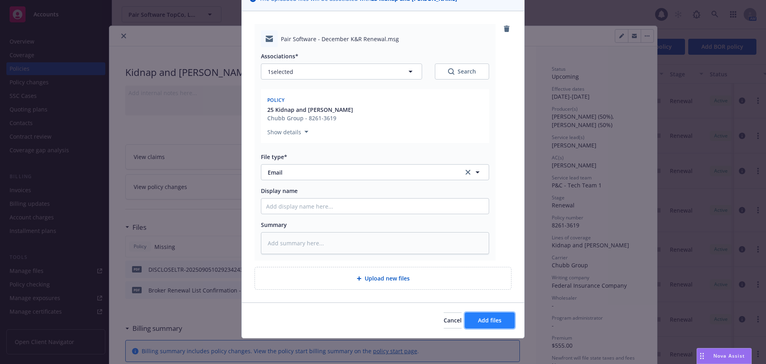
click at [486, 320] on span "Add files" at bounding box center [490, 320] width 24 height 8
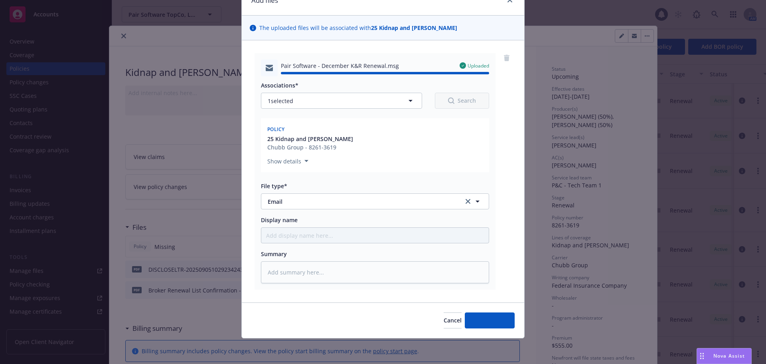
type textarea "x"
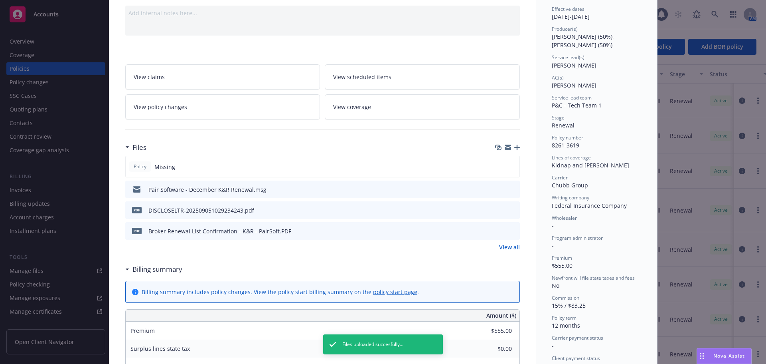
scroll to position [0, 0]
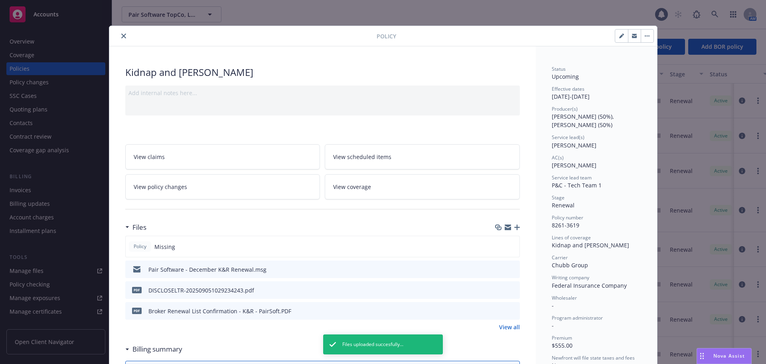
click at [121, 35] on icon "close" at bounding box center [123, 36] width 5 height 5
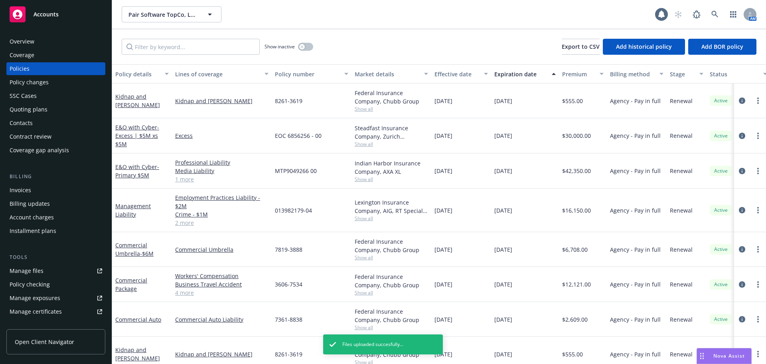
click at [73, 16] on div "Accounts" at bounding box center [56, 14] width 93 height 16
